Goal: Task Accomplishment & Management: Manage account settings

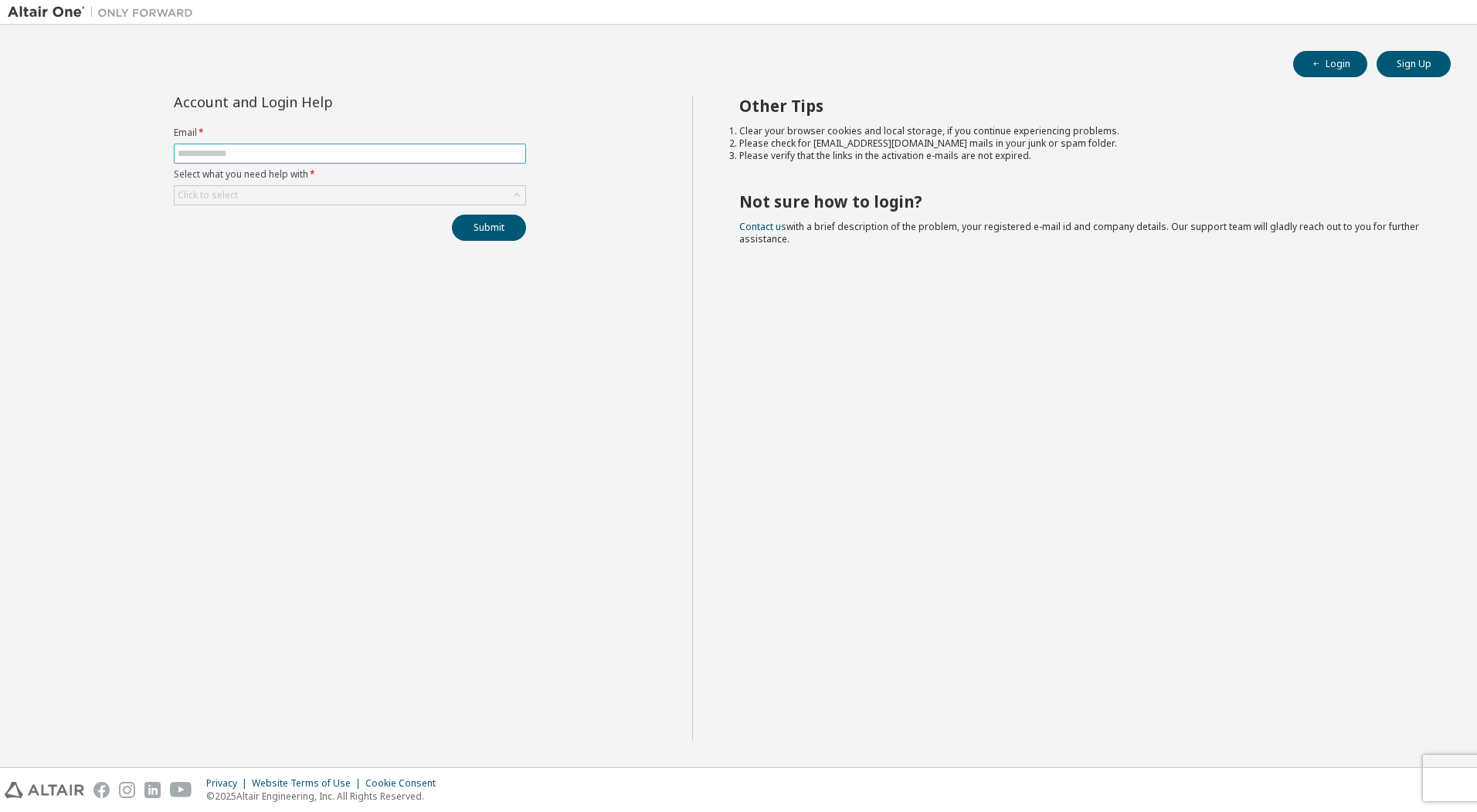
click at [247, 152] on input "text" at bounding box center [349, 153] width 344 height 12
type input "**********"
click at [466, 227] on button "Submit" at bounding box center [489, 228] width 74 height 26
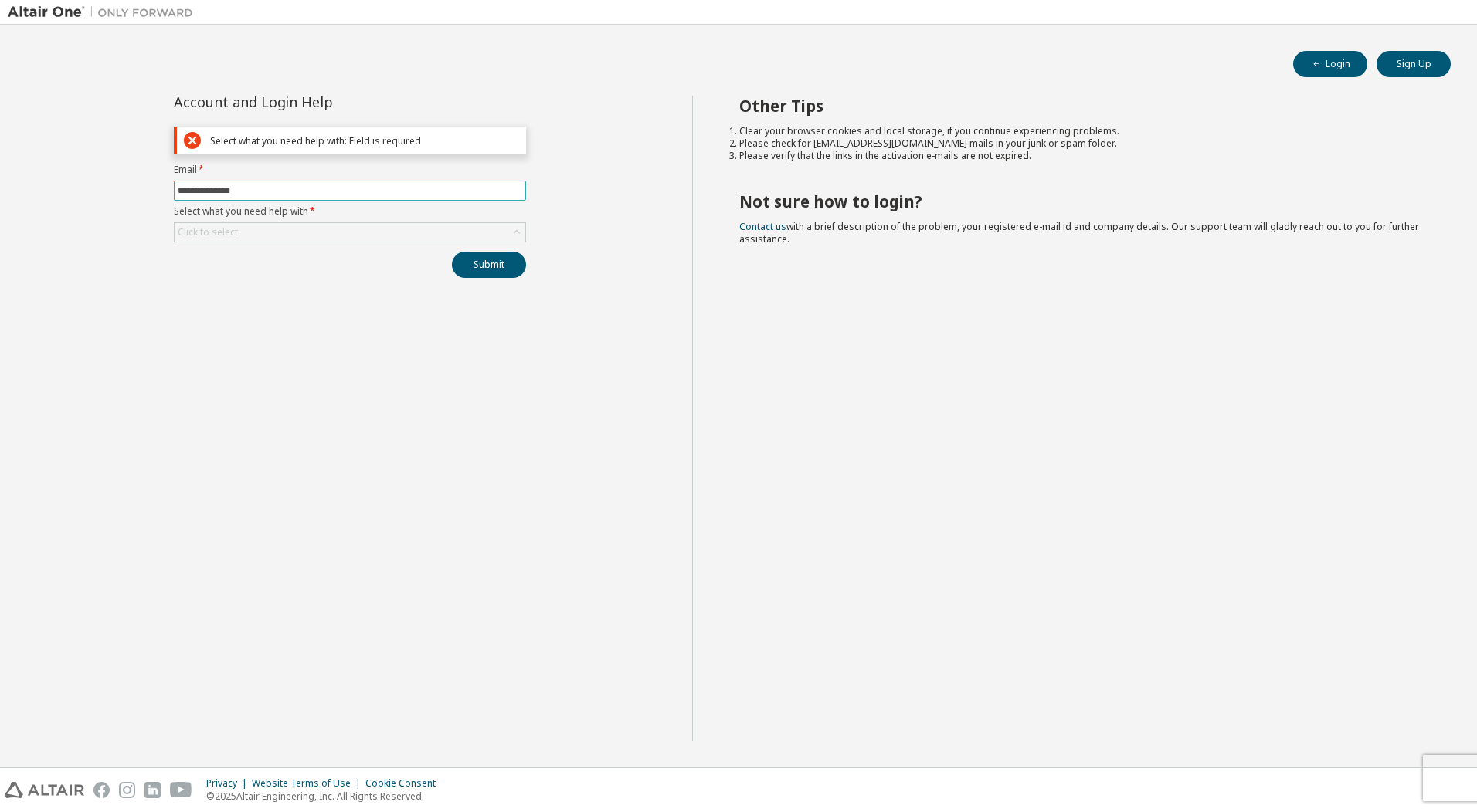
click at [365, 192] on input "**********" at bounding box center [349, 190] width 344 height 12
click at [256, 239] on div "Click to select" at bounding box center [350, 233] width 351 height 19
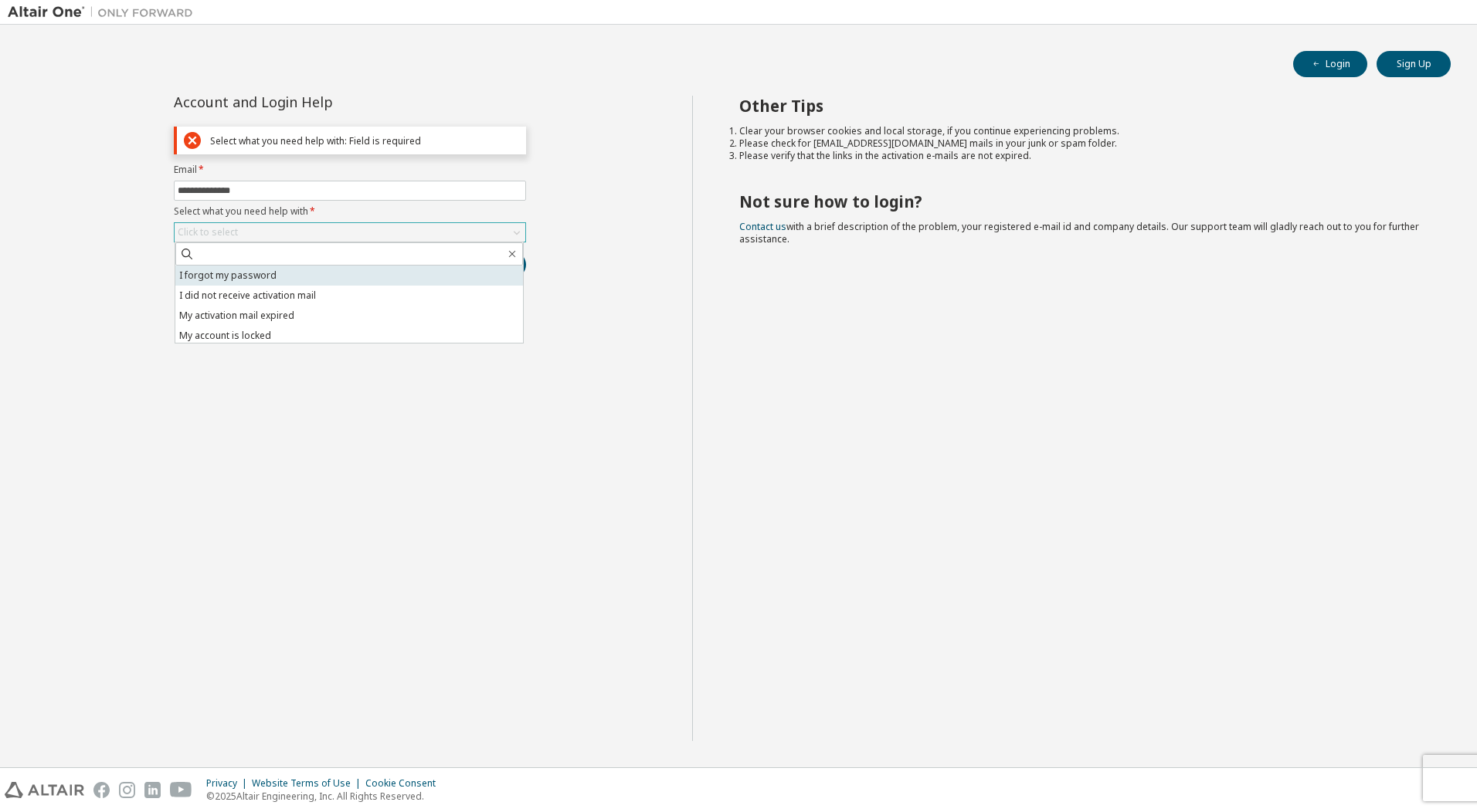
click at [259, 278] on li "I forgot my password" at bounding box center [349, 275] width 348 height 20
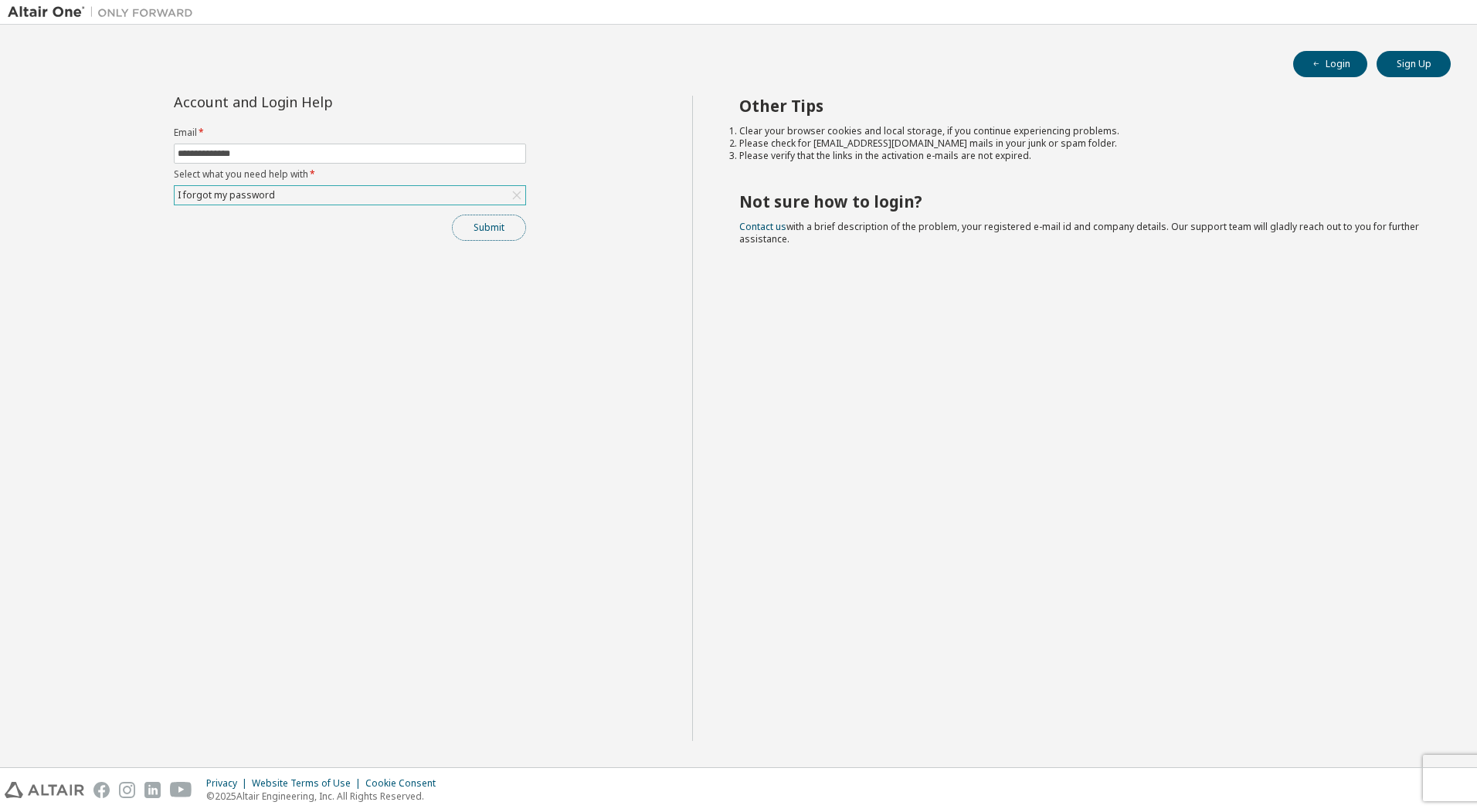
click at [463, 225] on button "Submit" at bounding box center [489, 228] width 74 height 26
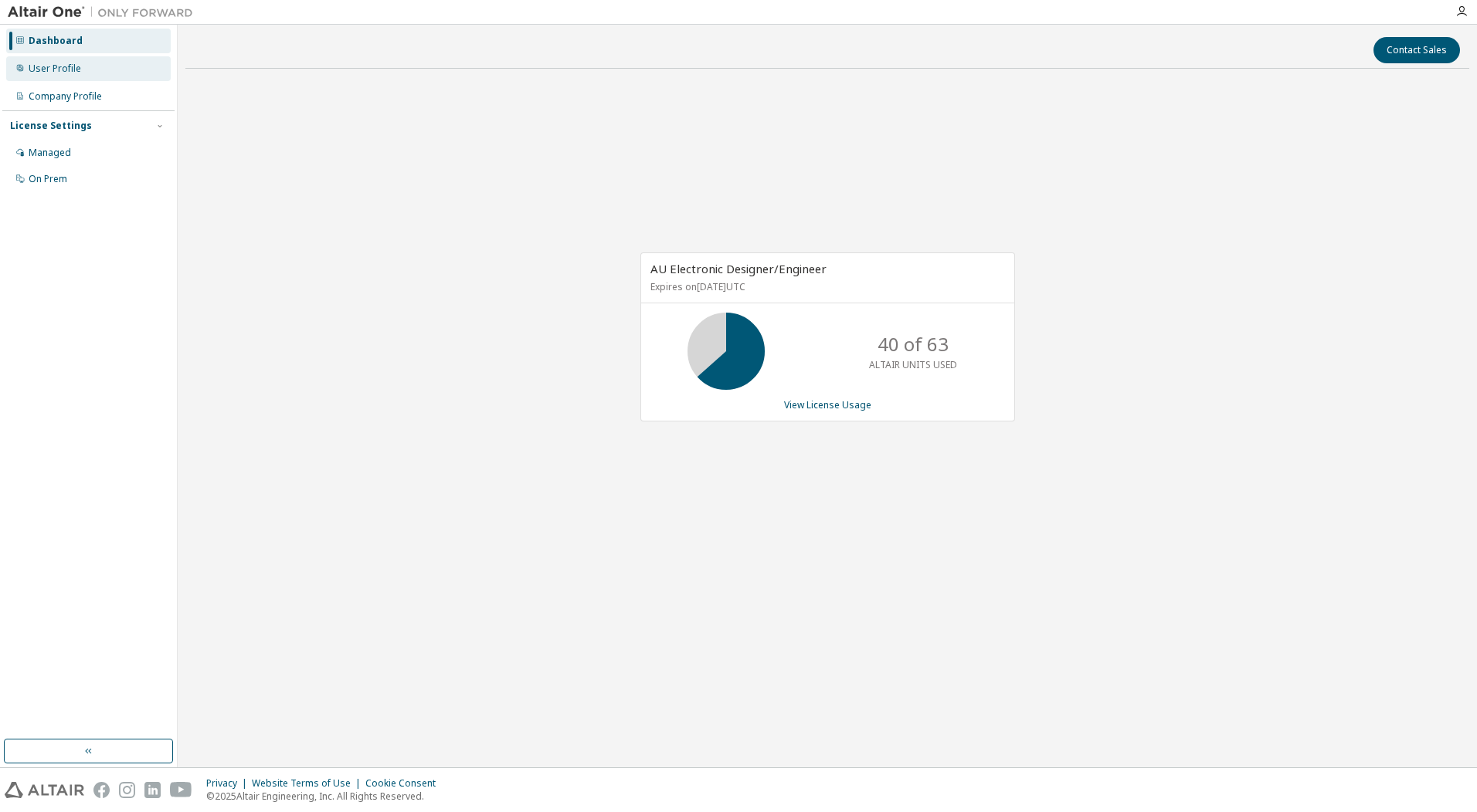
click at [79, 68] on div "User Profile" at bounding box center [54, 68] width 53 height 12
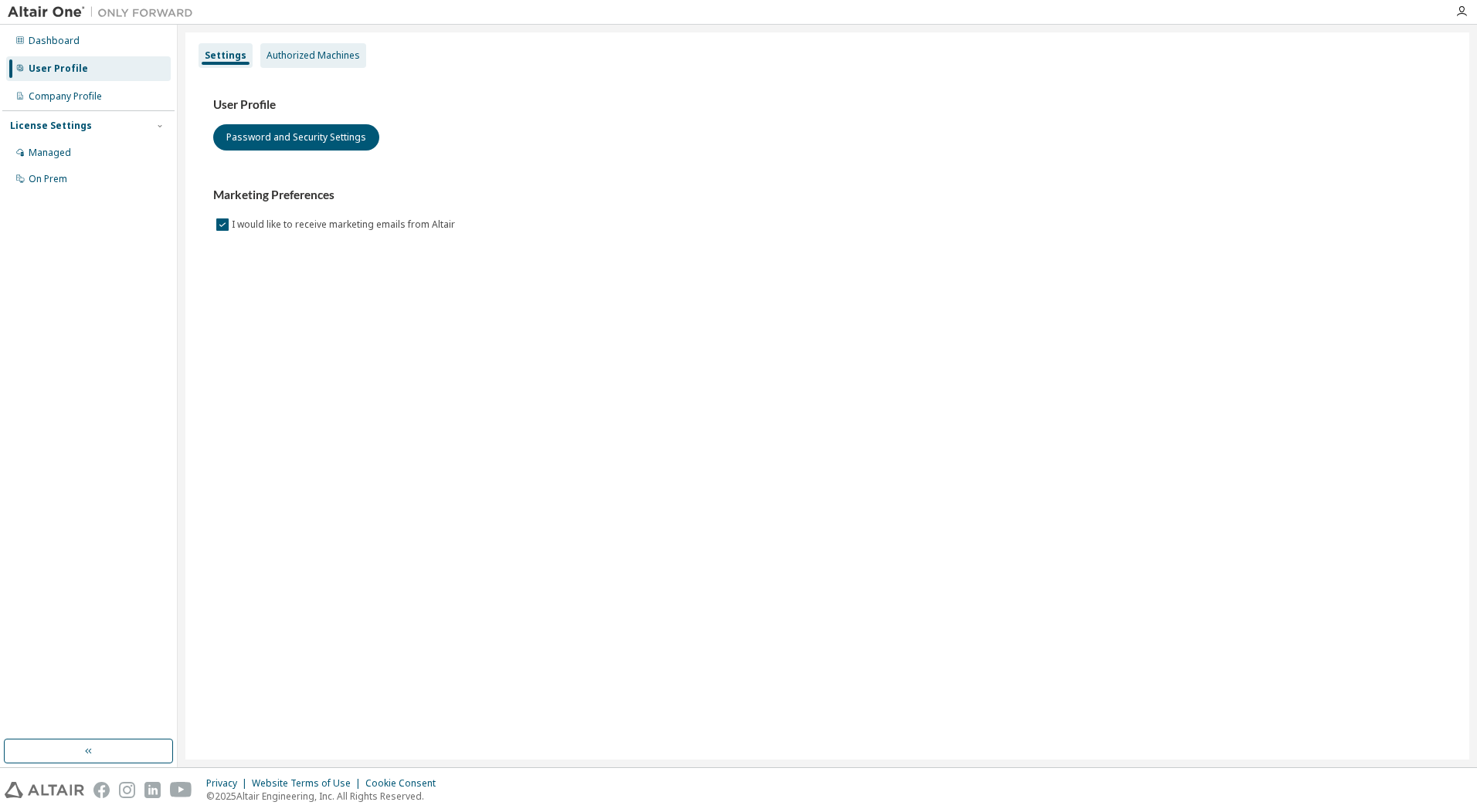
click at [325, 54] on div "Authorized Machines" at bounding box center [313, 55] width 94 height 12
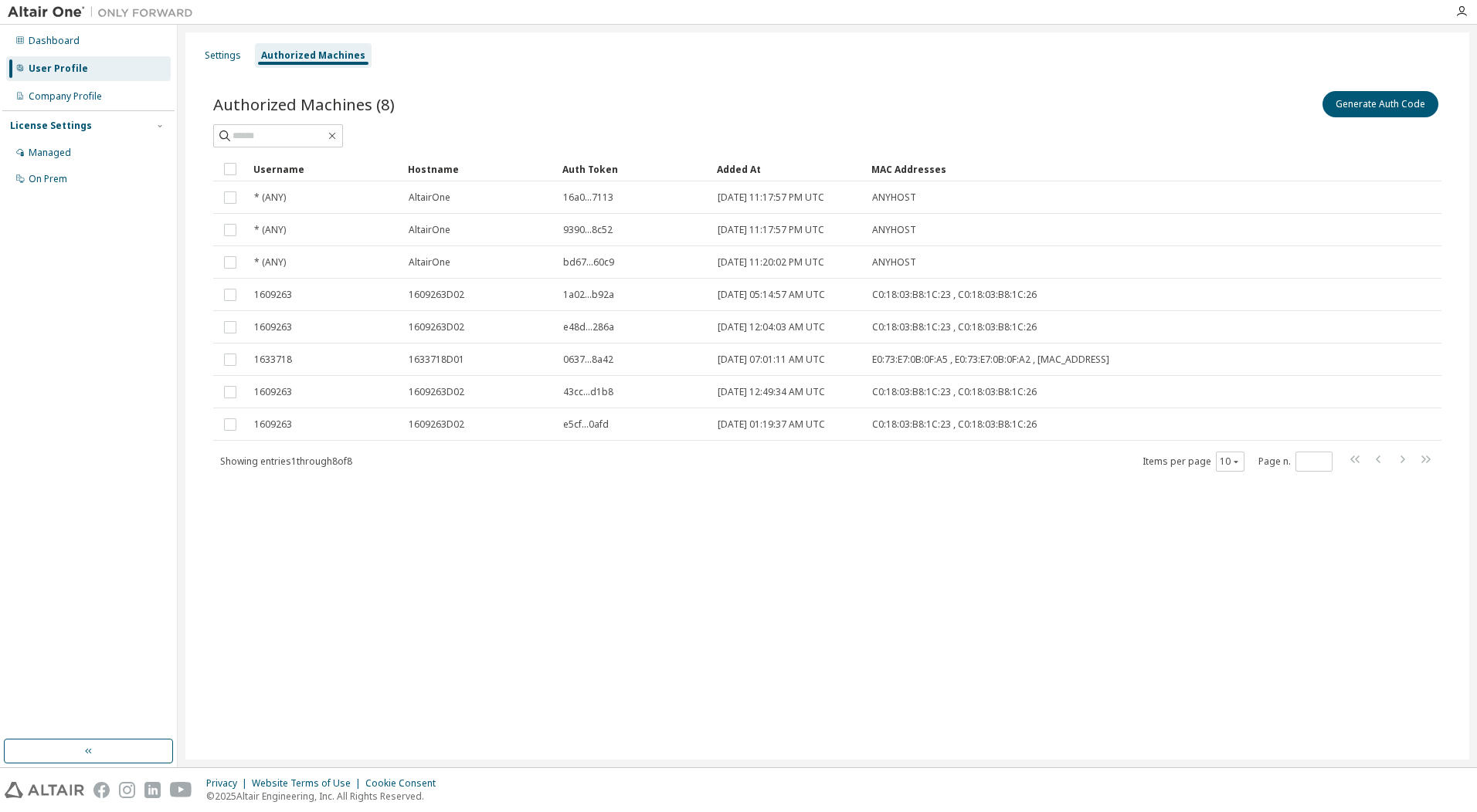
click at [509, 580] on div "Settings Authorized Machines Authorized Machines (8) Generate Auth Code Clear L…" at bounding box center [827, 397] width 1284 height 728
click at [1386, 107] on button "Generate Auth Code" at bounding box center [1380, 104] width 116 height 26
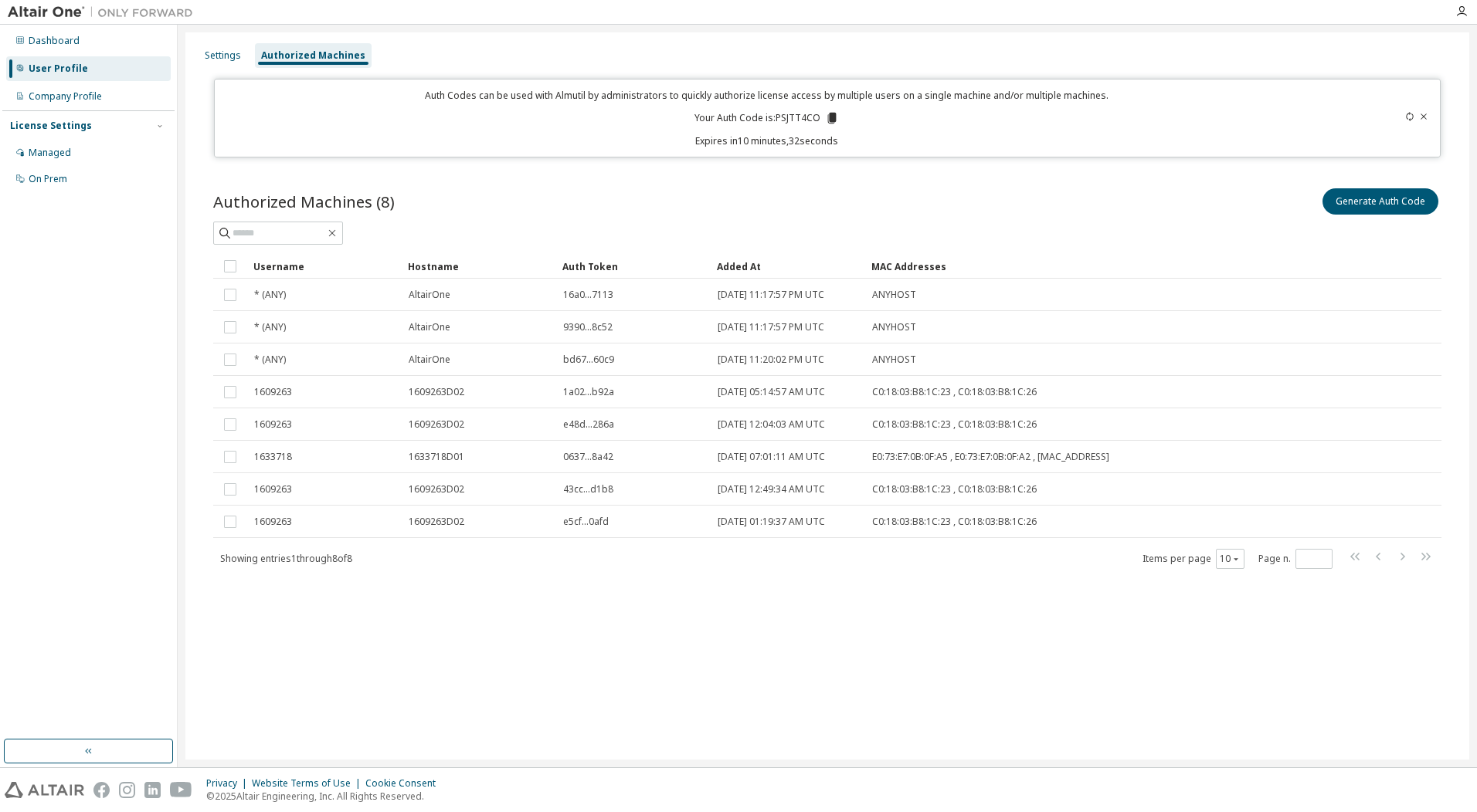
click at [474, 694] on div "Settings Authorized Machines Auth Codes can be used with Almutil by administrat…" at bounding box center [827, 397] width 1284 height 728
